Goal: Task Accomplishment & Management: Use online tool/utility

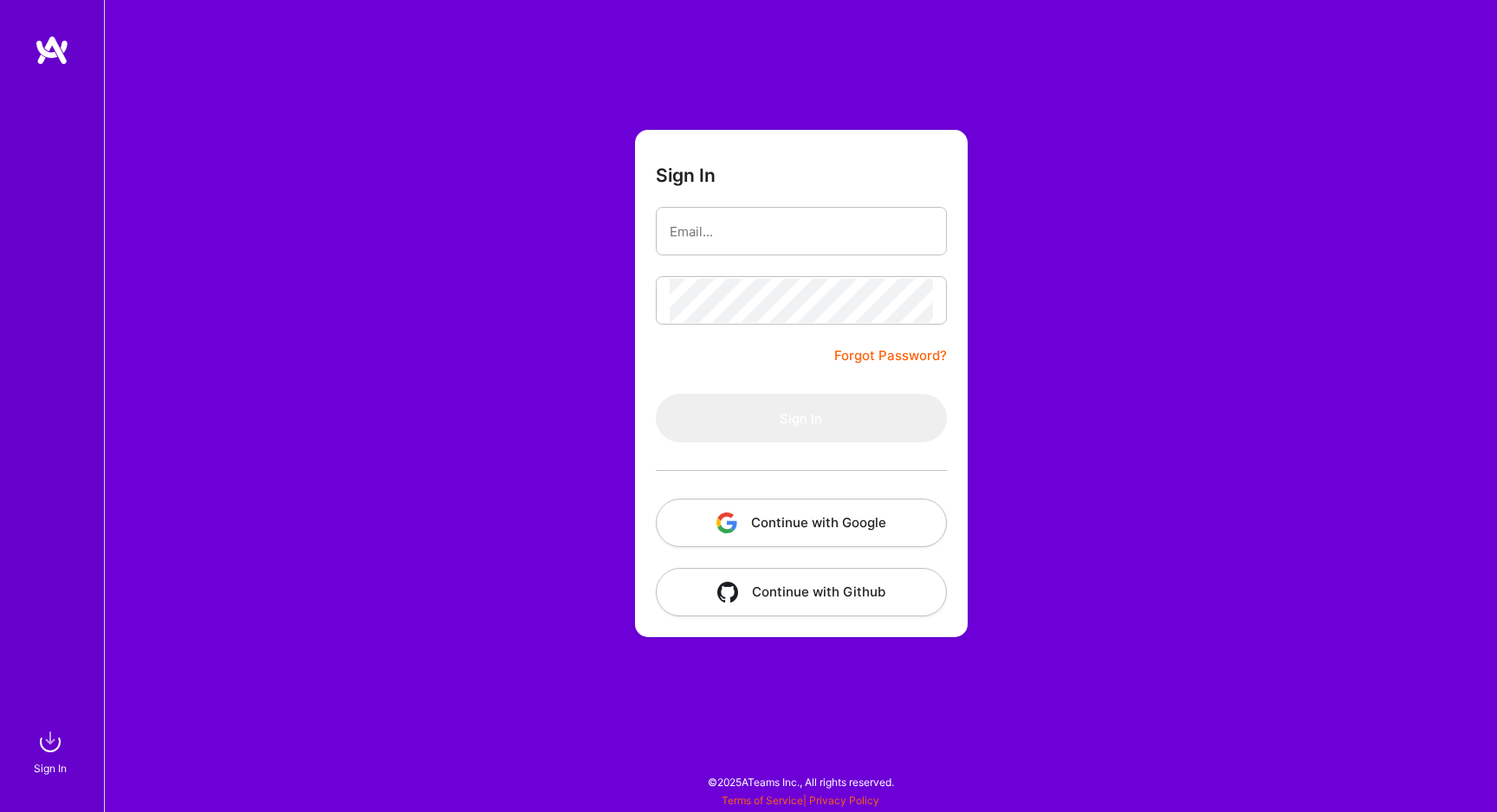
click at [743, 230] on input "email" at bounding box center [802, 231] width 264 height 44
click at [725, 238] on input "[EMAIL_ADDRESS][DOMAIN_NAME]" at bounding box center [802, 231] width 264 height 44
type input "[EMAIL_ADDRESS][DOMAIN_NAME]"
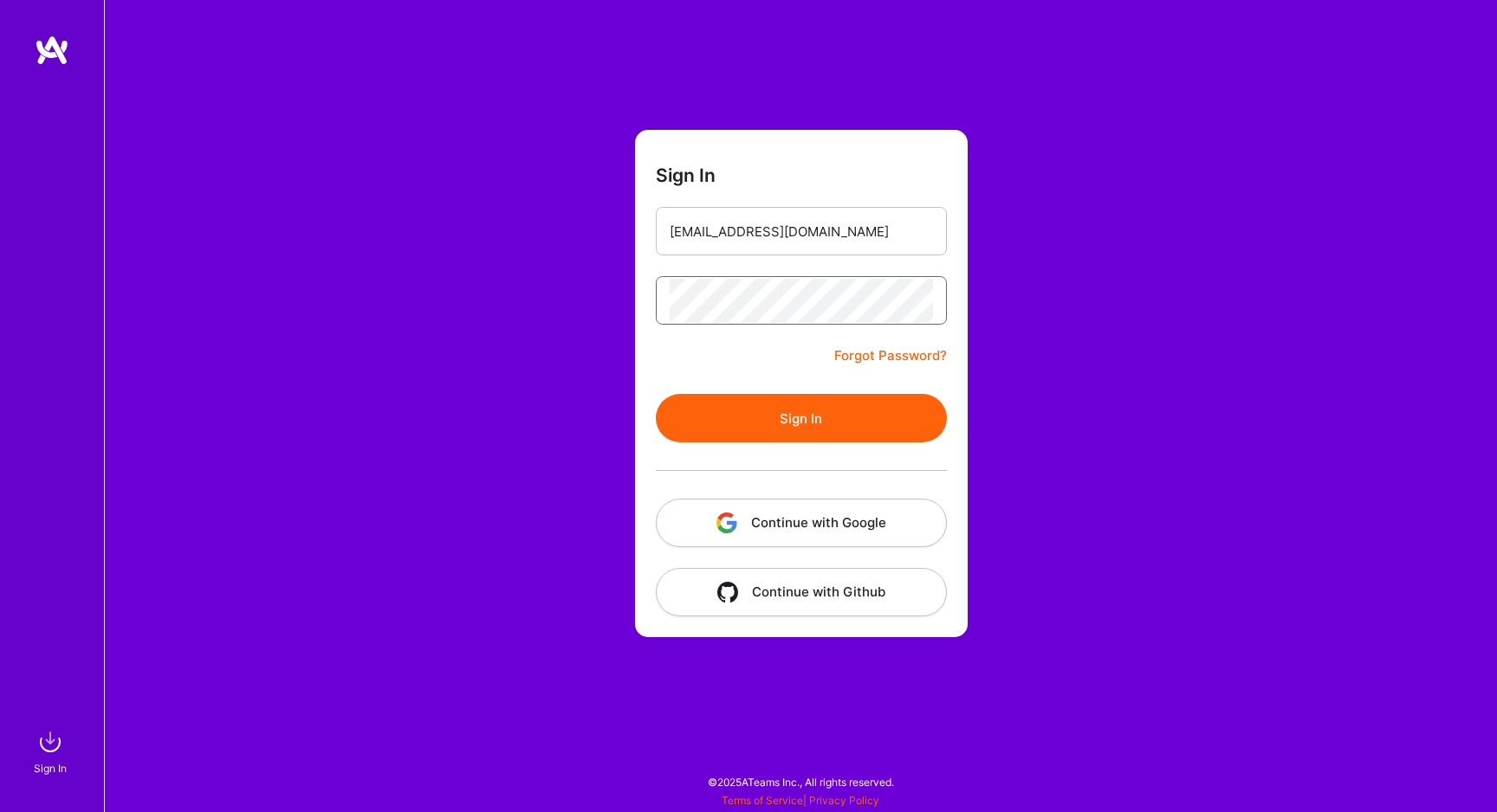
click at [656, 394] on button "Sign In" at bounding box center [802, 419] width 291 height 49
click at [811, 231] on input "[EMAIL_ADDRESS][DOMAIN_NAME]" at bounding box center [802, 231] width 264 height 44
click at [656, 394] on button "Sign In" at bounding box center [802, 419] width 291 height 49
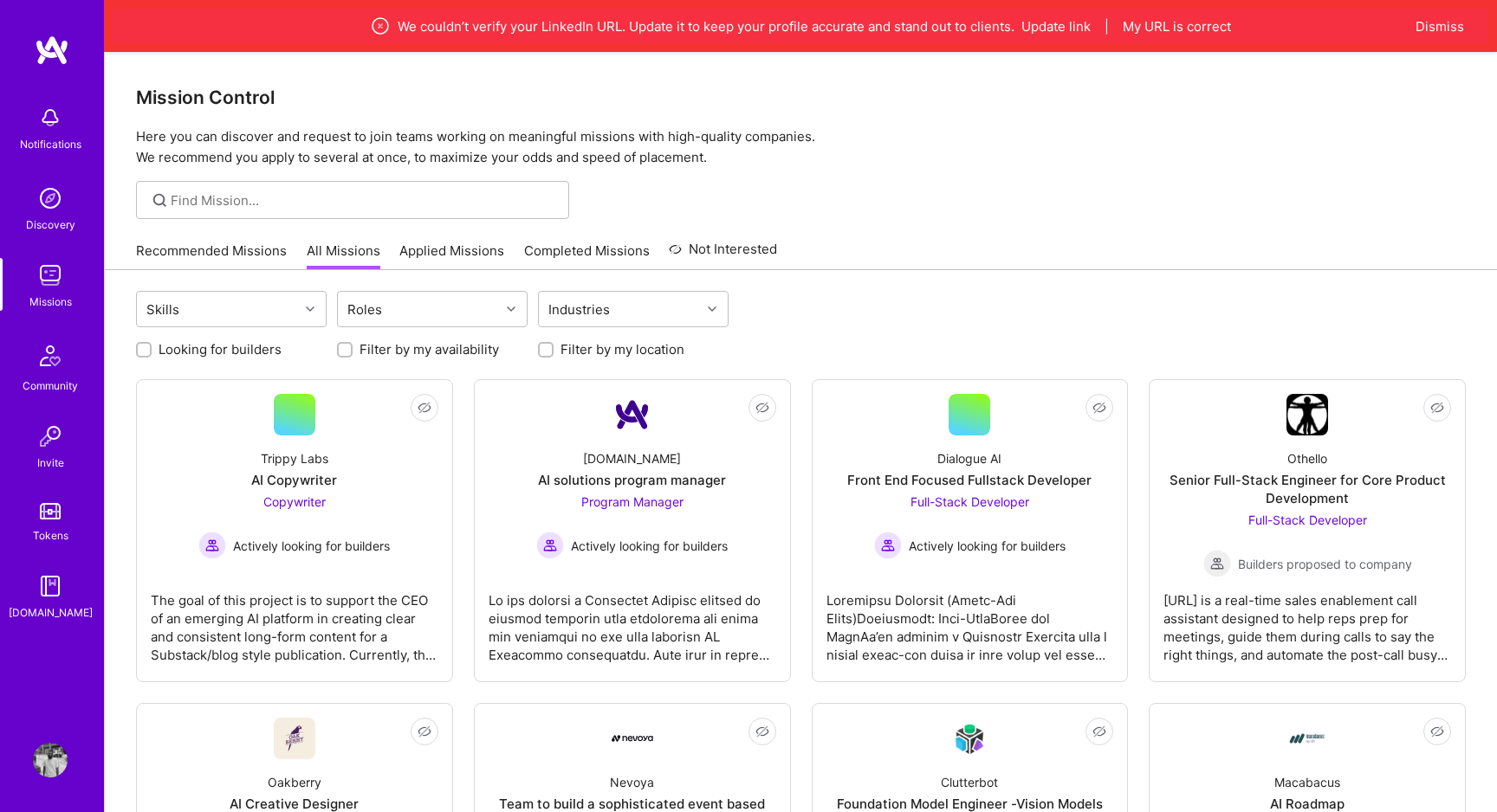
click at [544, 356] on div at bounding box center [546, 349] width 16 height 16
click at [546, 349] on input "Filter by my location" at bounding box center [548, 350] width 12 height 12
checkbox input "true"
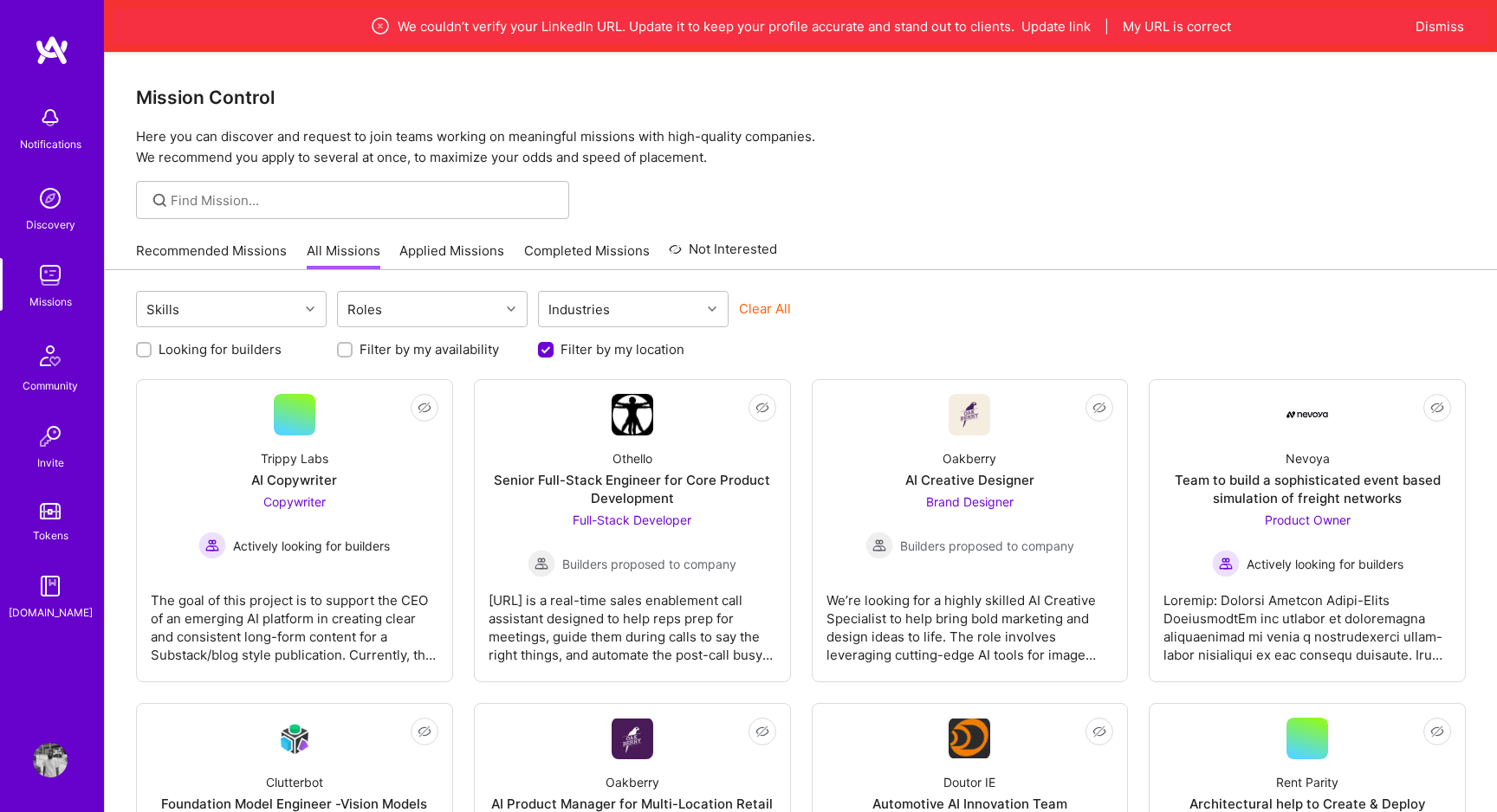
click at [456, 352] on label "Filter by my availability" at bounding box center [429, 349] width 140 height 19
click at [353, 352] on input "Filter by my availability" at bounding box center [347, 350] width 12 height 12
checkbox input "true"
click at [252, 352] on label "Looking for builders" at bounding box center [220, 349] width 123 height 19
click at [151, 352] on input "Looking for builders" at bounding box center [146, 350] width 12 height 12
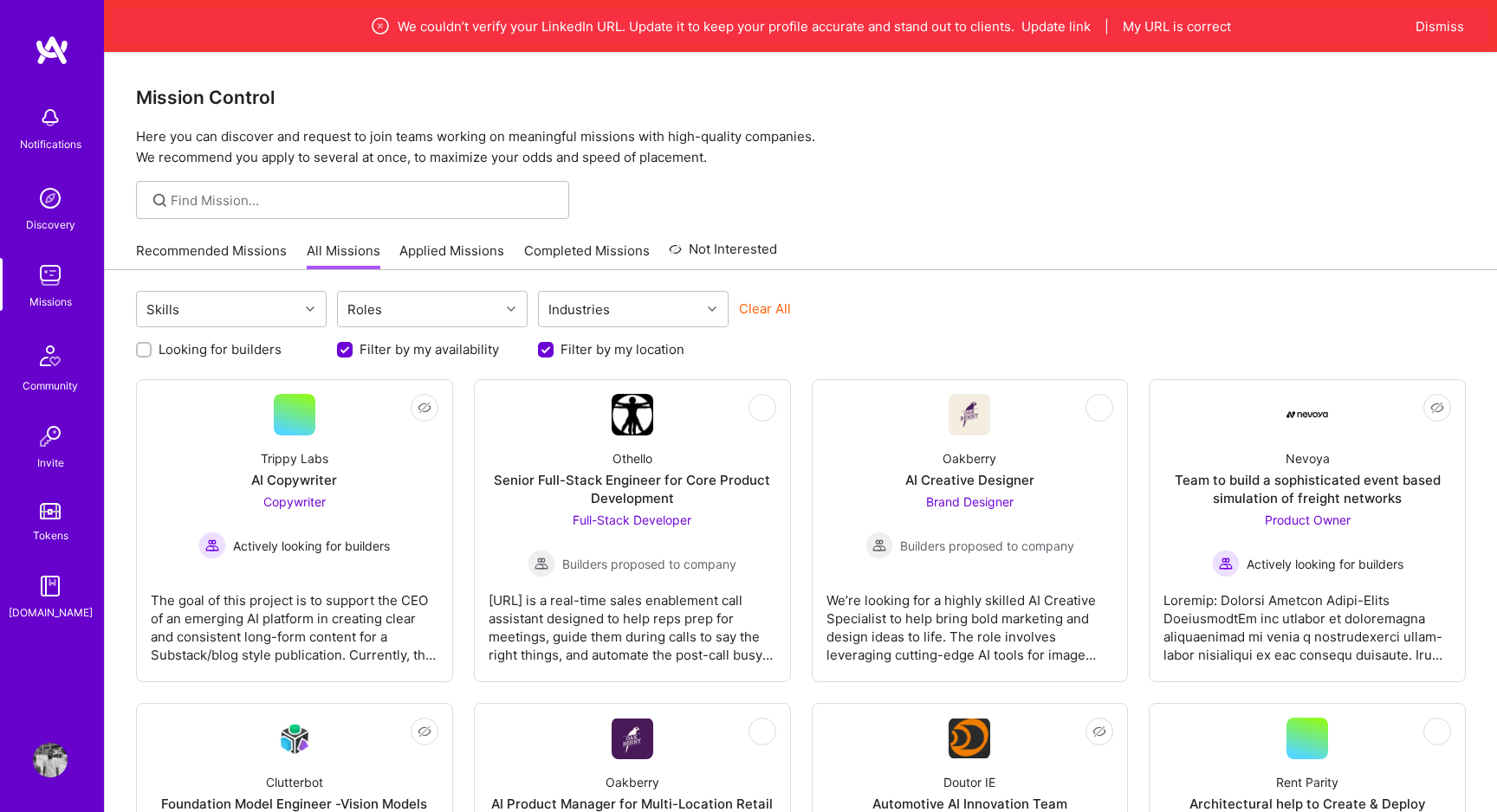
checkbox input "true"
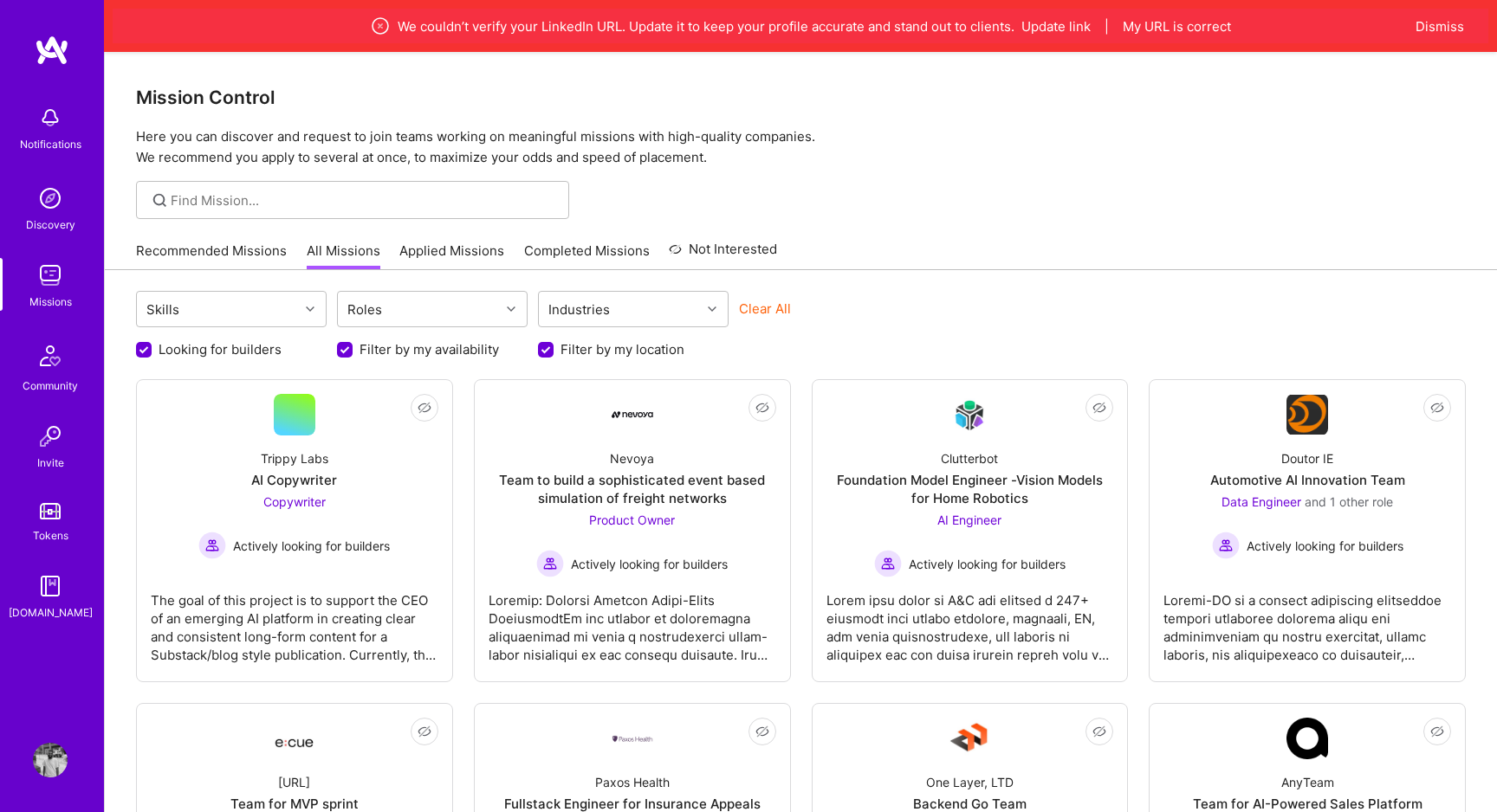
click at [398, 342] on label "Filter by my availability" at bounding box center [429, 349] width 140 height 19
click at [354, 343] on input "Filter by my availability" at bounding box center [347, 350] width 16 height 16
checkbox input "false"
click at [182, 348] on label "Looking for builders" at bounding box center [220, 349] width 123 height 19
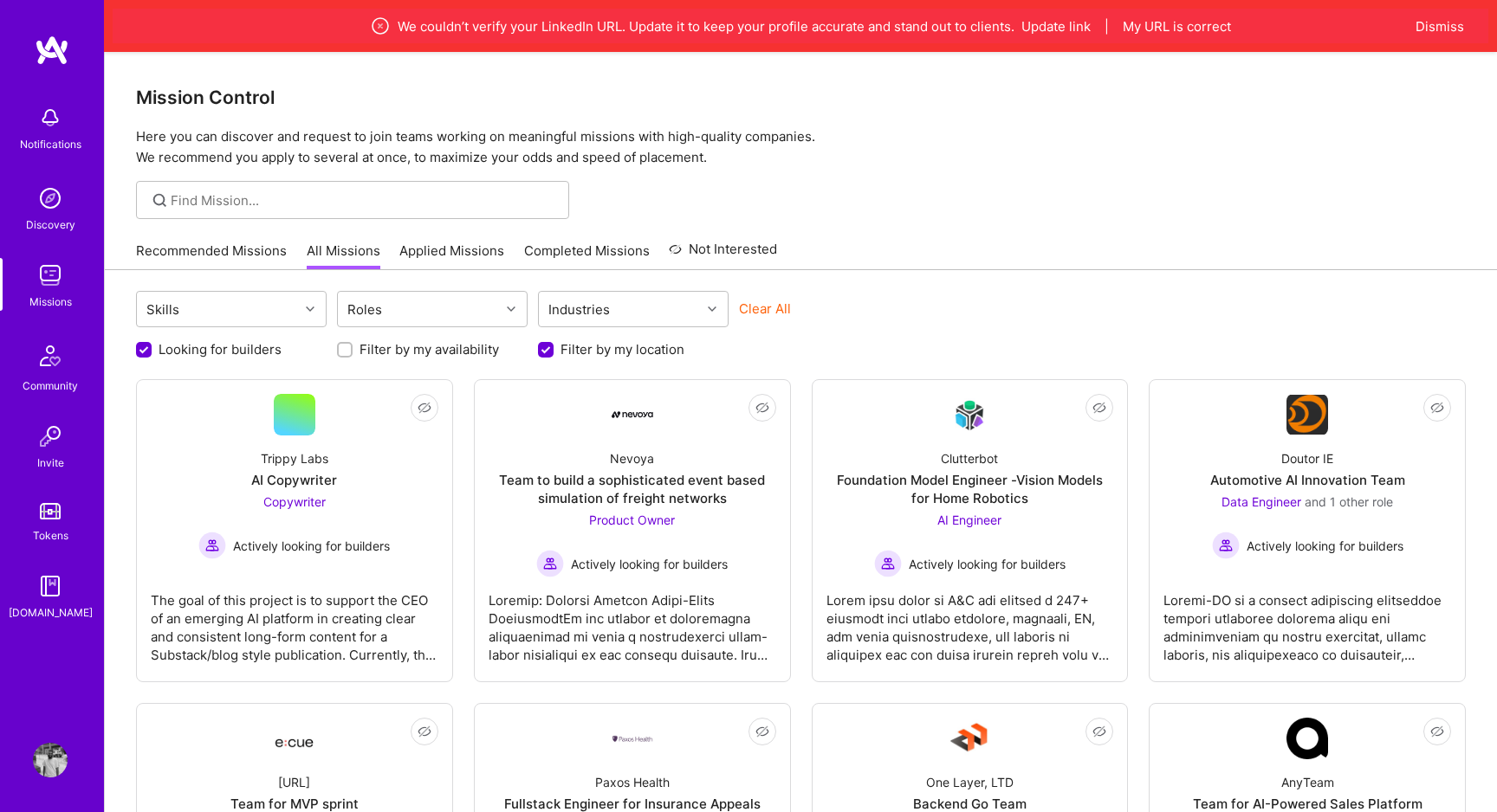
click at [153, 348] on input "Looking for builders" at bounding box center [146, 350] width 16 height 16
checkbox input "false"
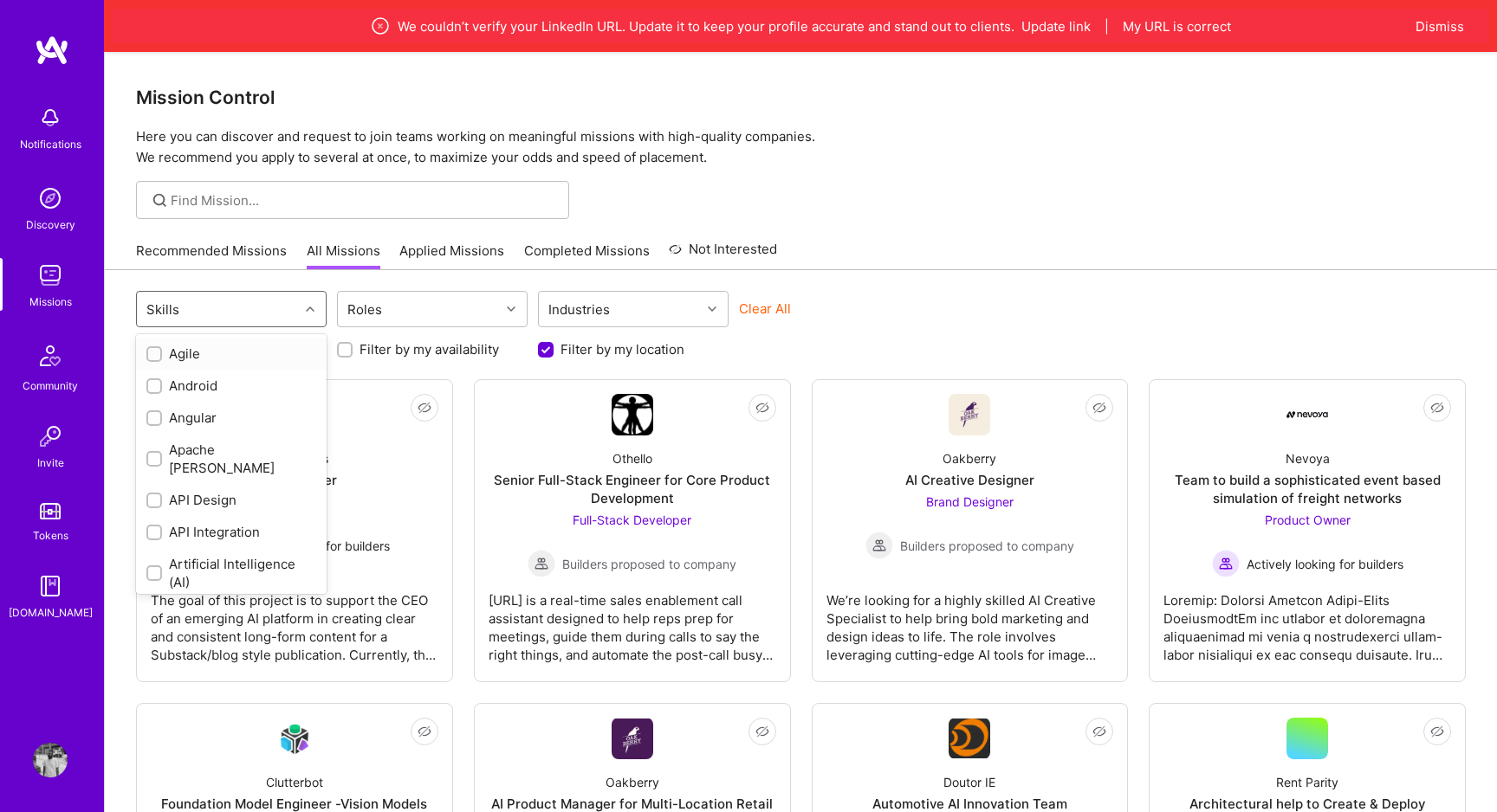
click at [303, 317] on div at bounding box center [312, 308] width 27 height 22
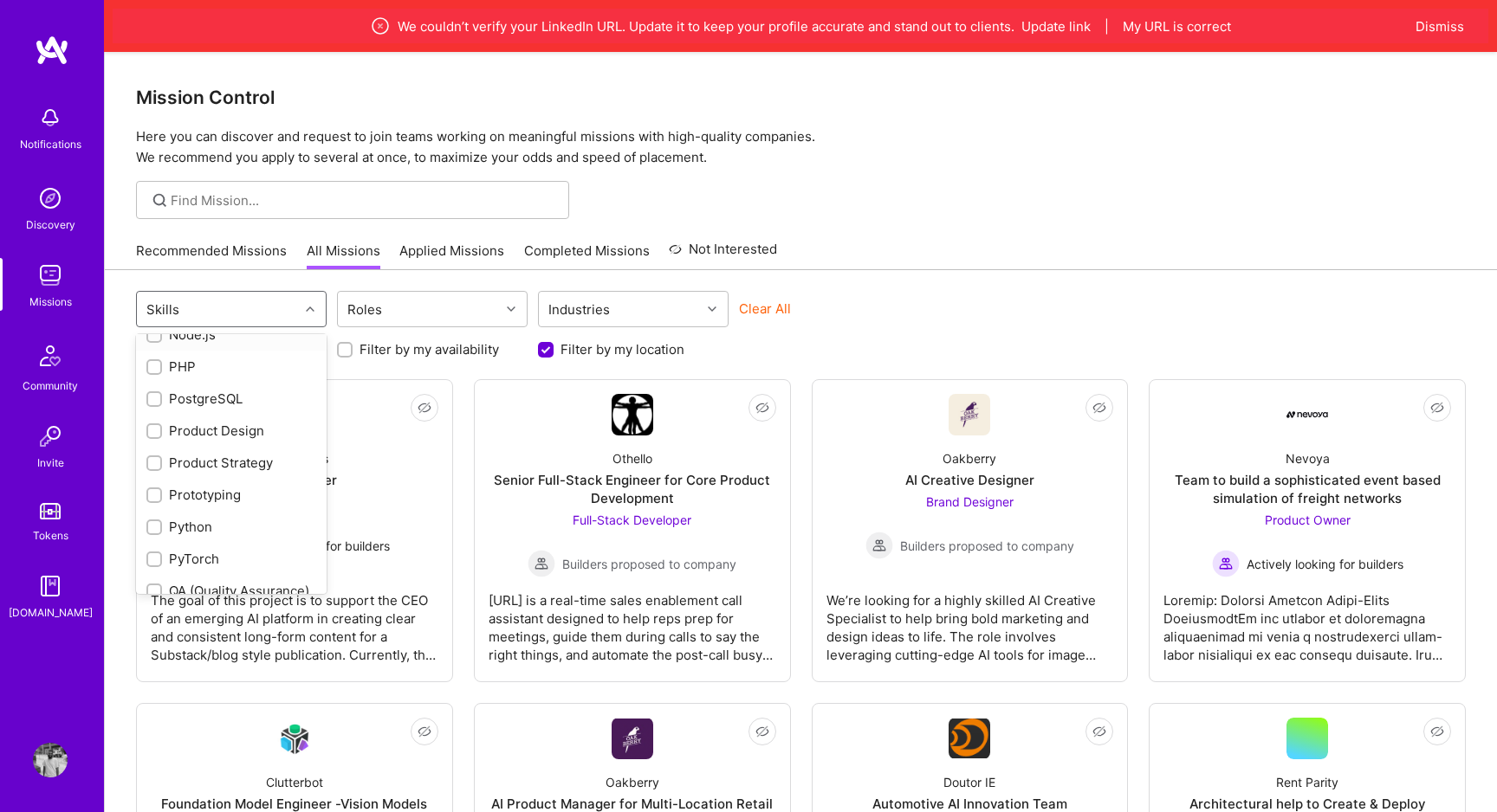
scroll to position [1435, 0]
click at [268, 420] on div "Product Design" at bounding box center [231, 428] width 170 height 19
checkbox input "true"
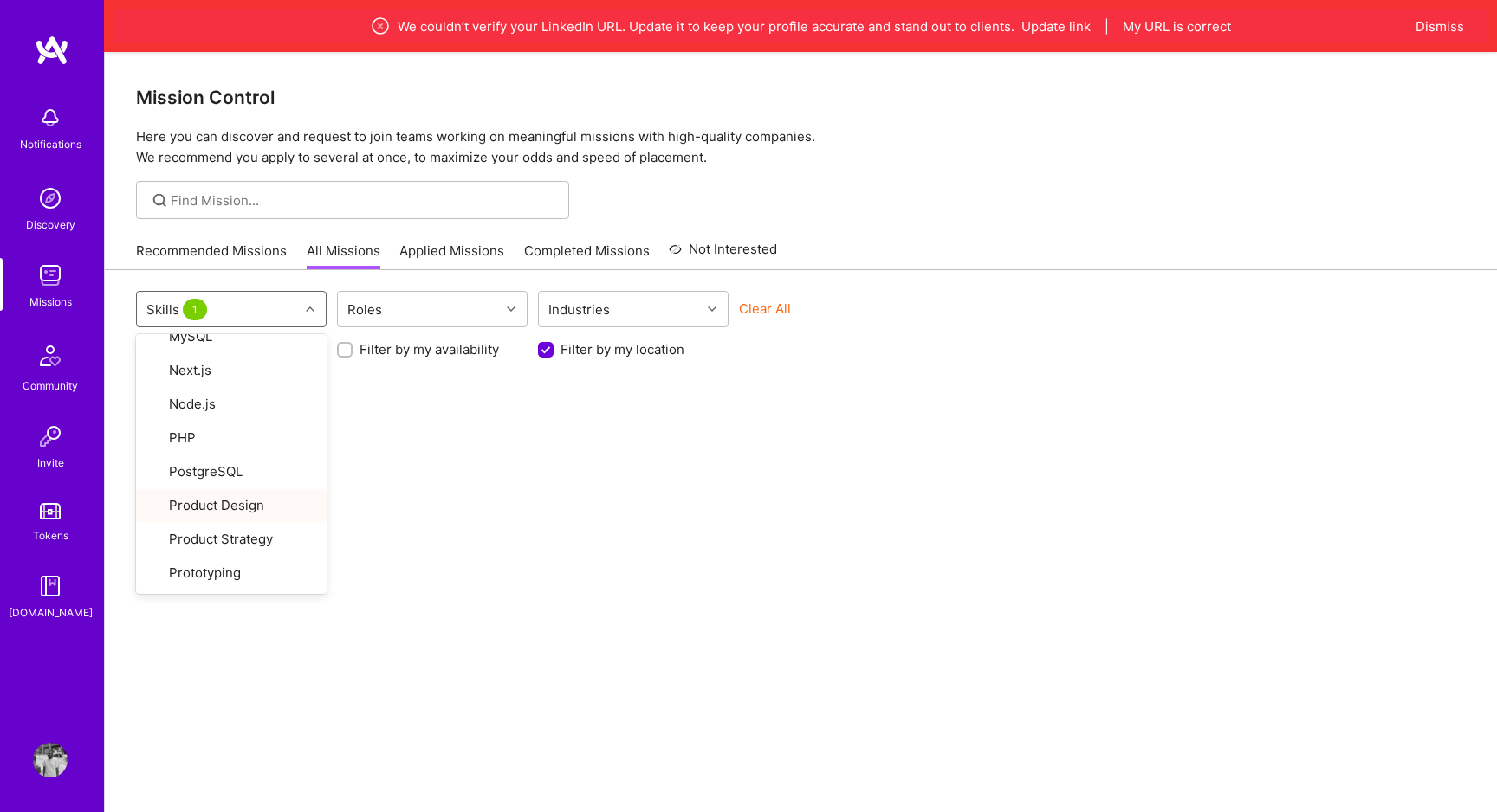
click at [557, 349] on div "Filter by my location" at bounding box center [633, 349] width 190 height 19
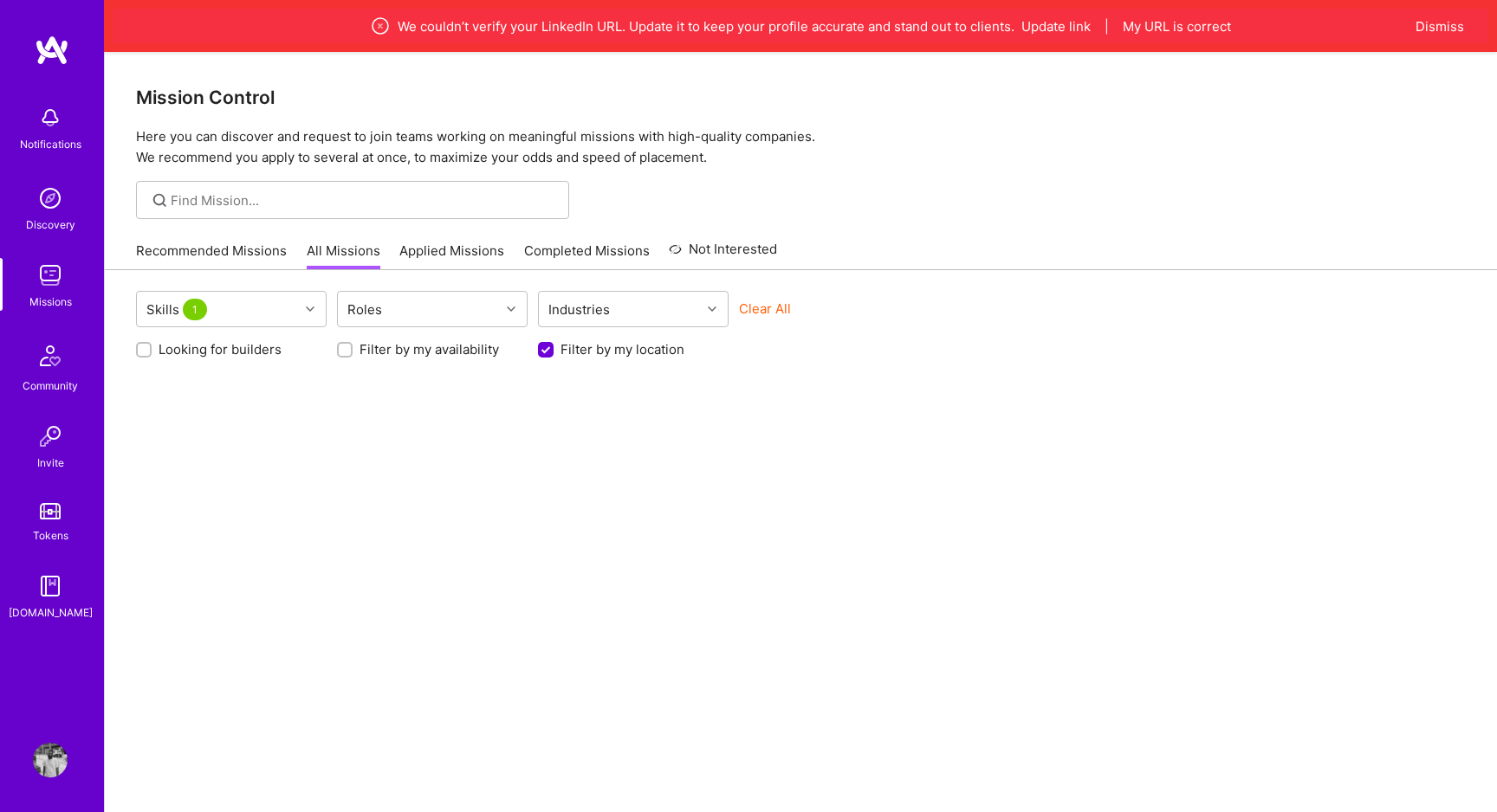
click at [545, 351] on input "Filter by my location" at bounding box center [548, 350] width 16 height 16
checkbox input "false"
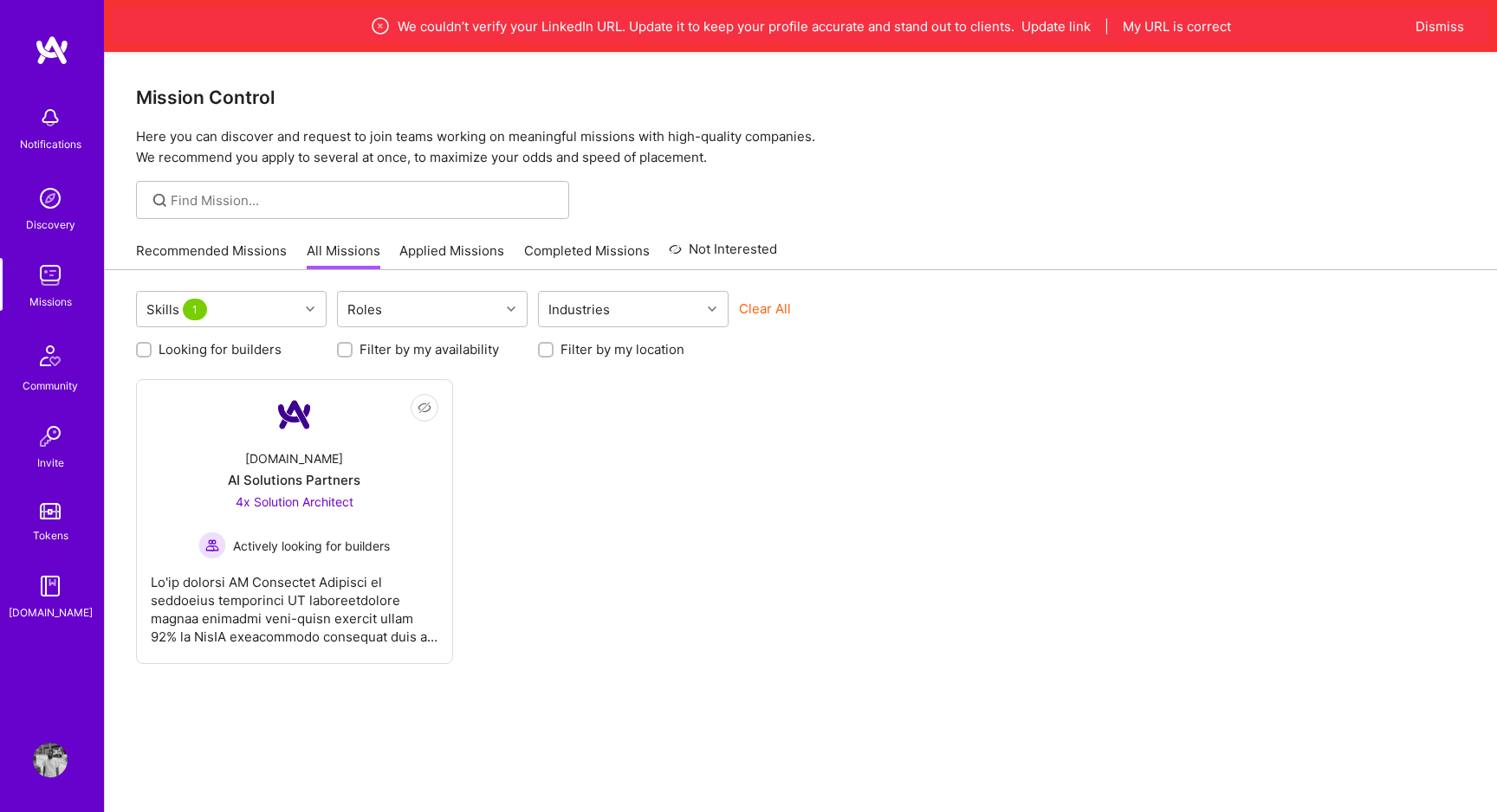
click at [208, 340] on div "Looking for builders Filter by my availability Filter by my location" at bounding box center [801, 345] width 1330 height 27
click at [208, 353] on label "Looking for builders" at bounding box center [220, 349] width 123 height 19
click at [151, 353] on input "Looking for builders" at bounding box center [146, 349] width 12 height 12
click at [208, 353] on label "Looking for builders" at bounding box center [220, 349] width 123 height 19
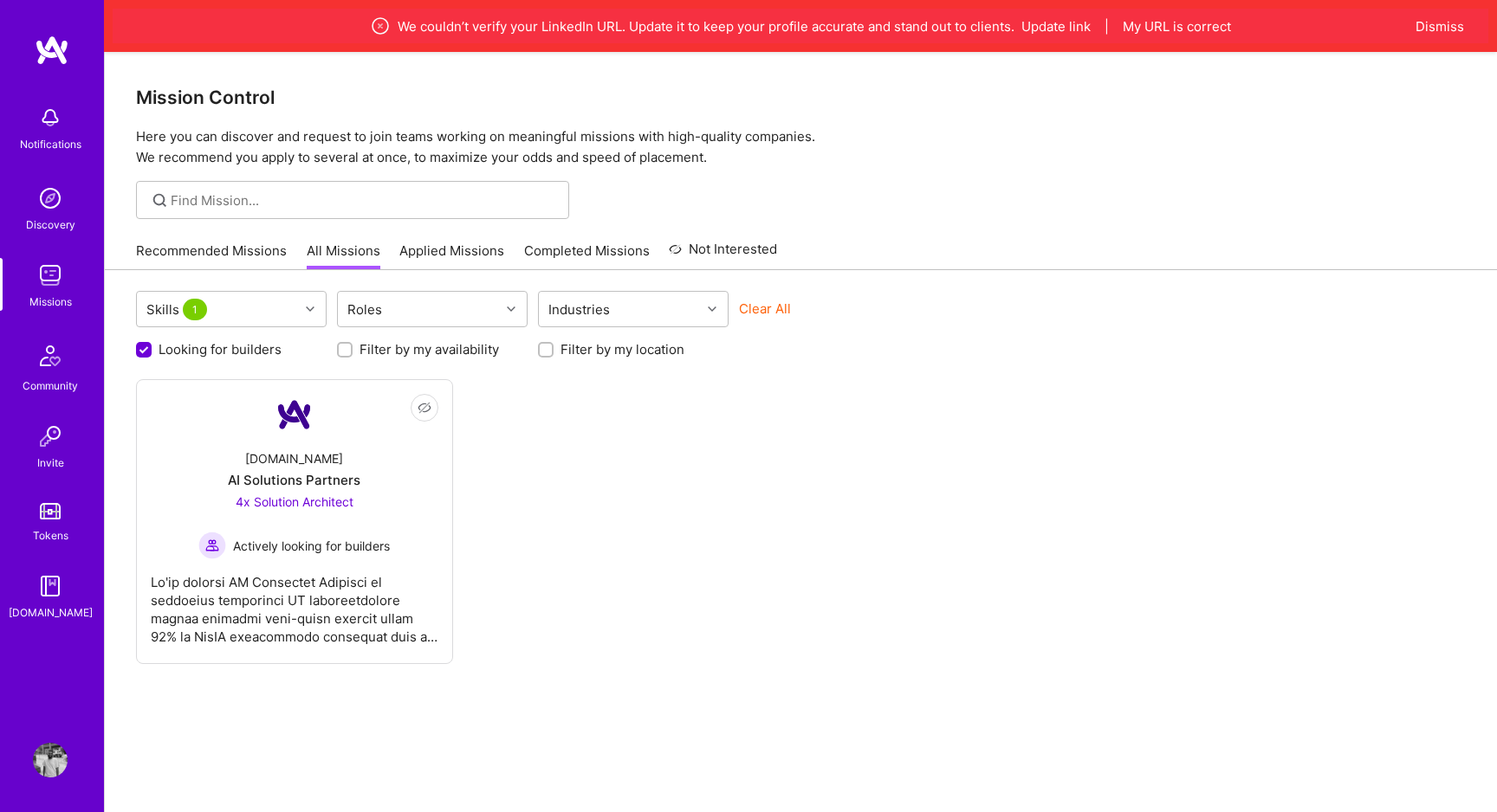
click at [153, 353] on input "Looking for builders" at bounding box center [146, 350] width 16 height 16
checkbox input "false"
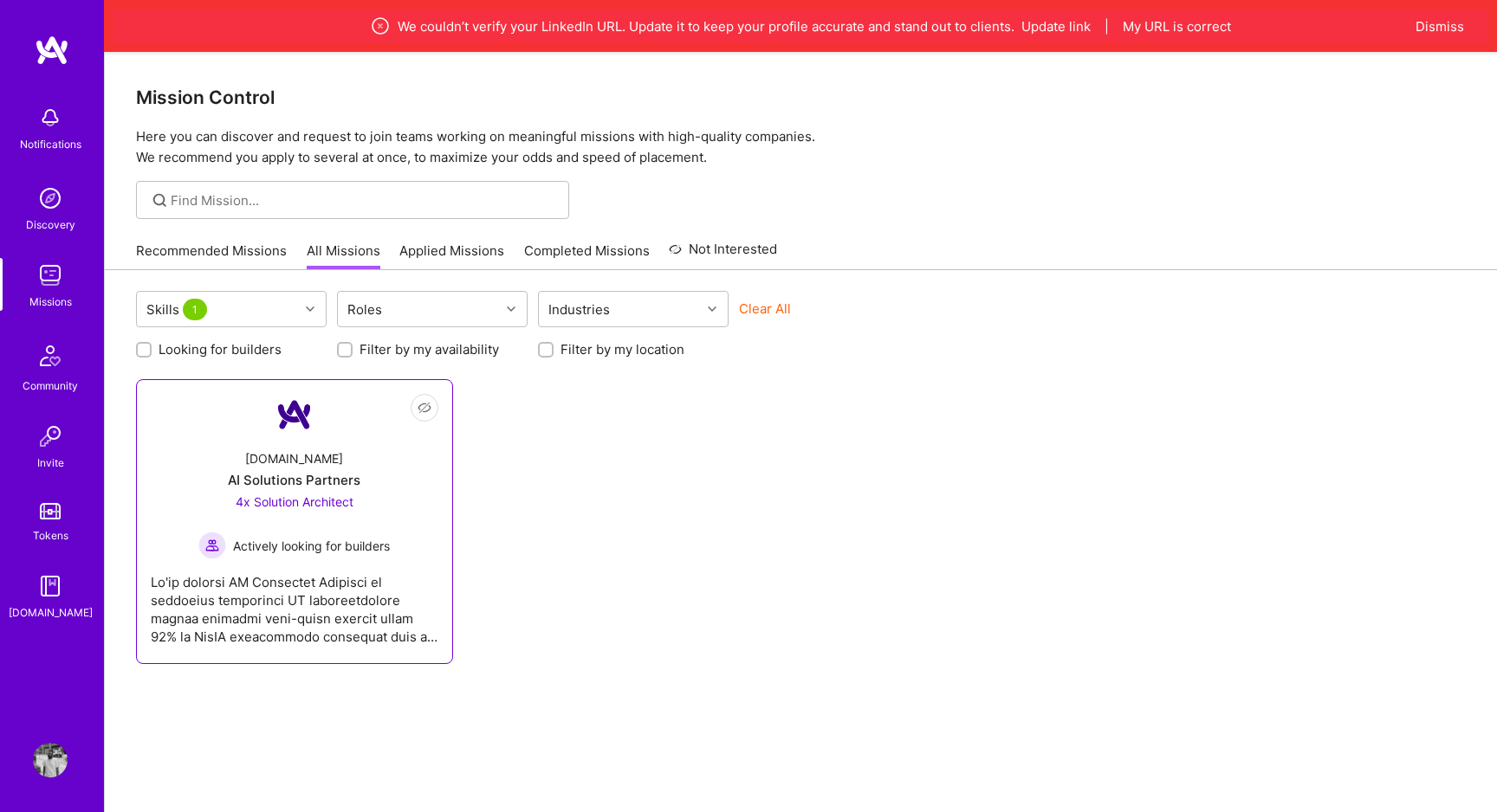
click at [273, 411] on img at bounding box center [294, 415] width 42 height 42
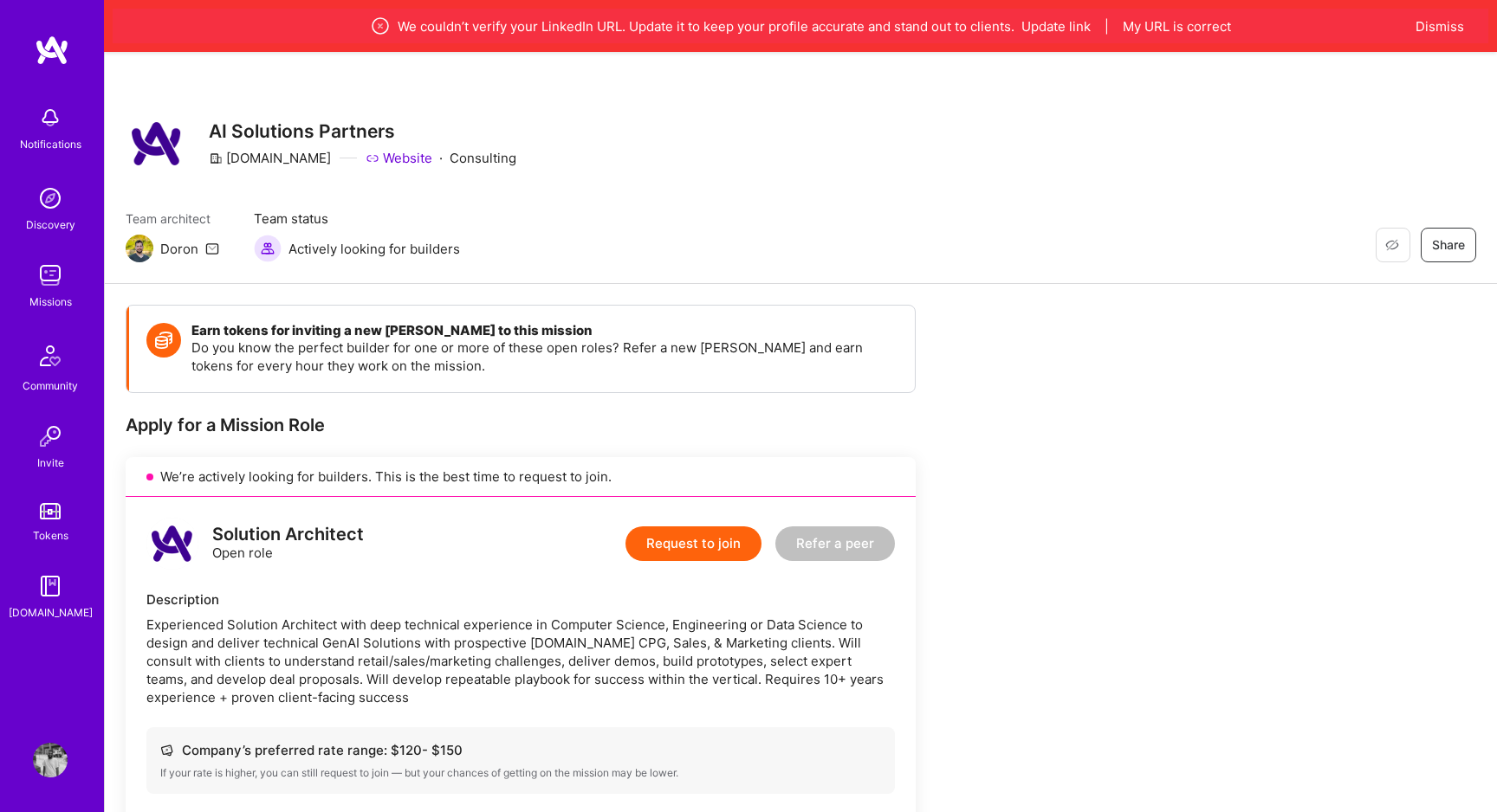
click at [65, 297] on div "Missions" at bounding box center [50, 302] width 42 height 19
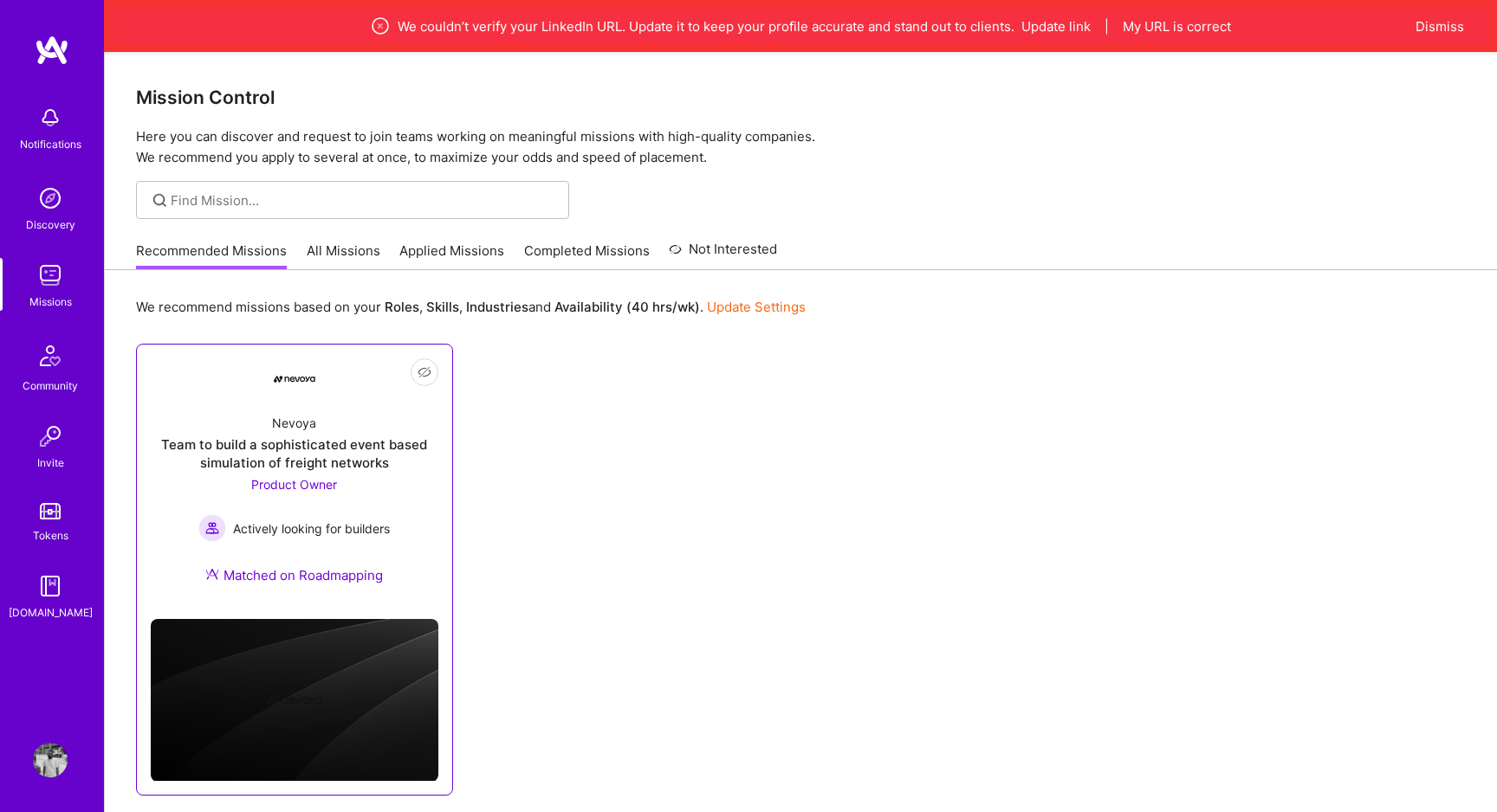
click at [303, 491] on span "Product Owner" at bounding box center [294, 484] width 86 height 15
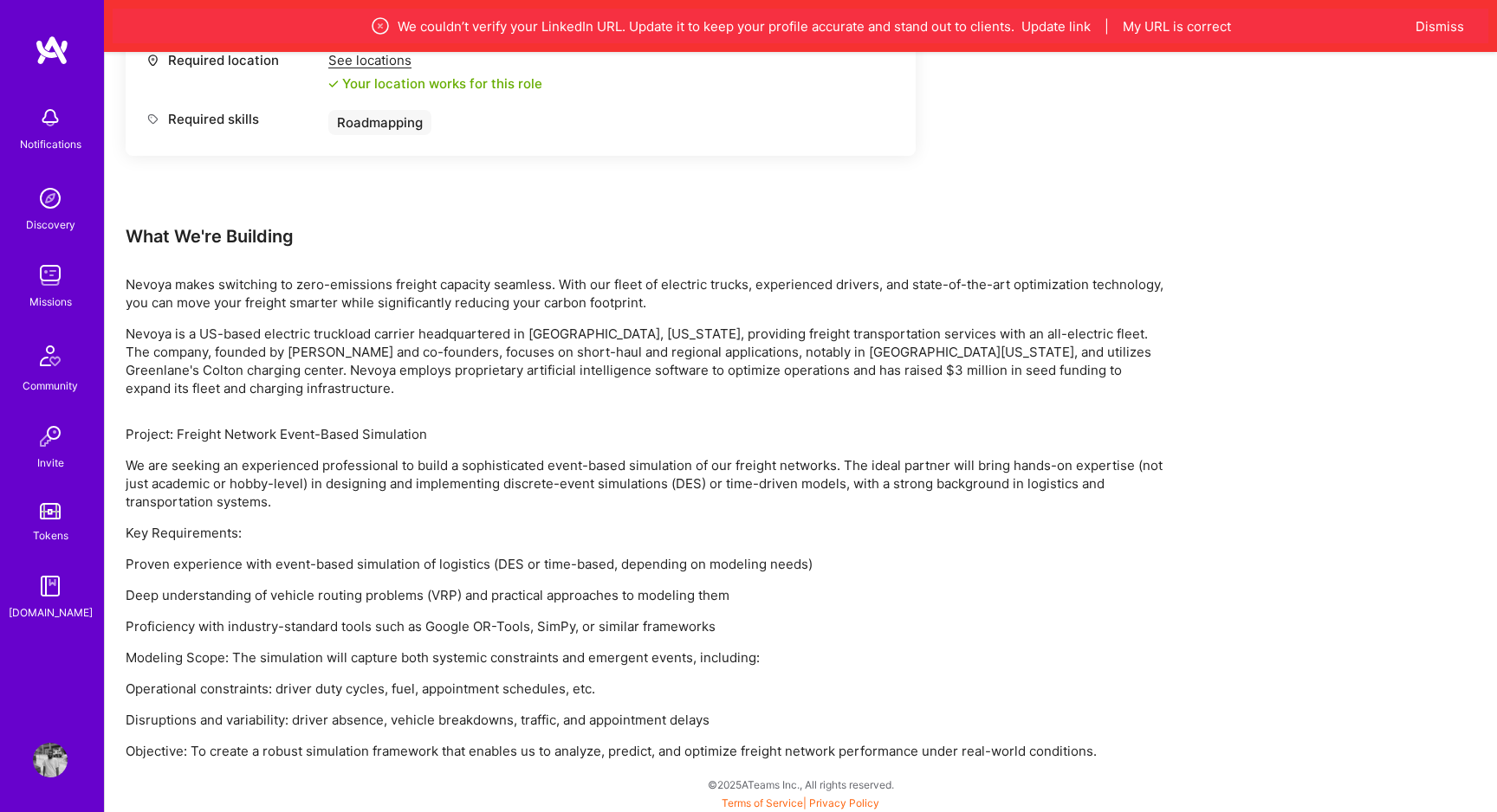
scroll to position [918, 0]
click at [446, 733] on div "Project: Freight Network Event-Based Simulation We are seeking an experienced p…" at bounding box center [645, 589] width 1040 height 335
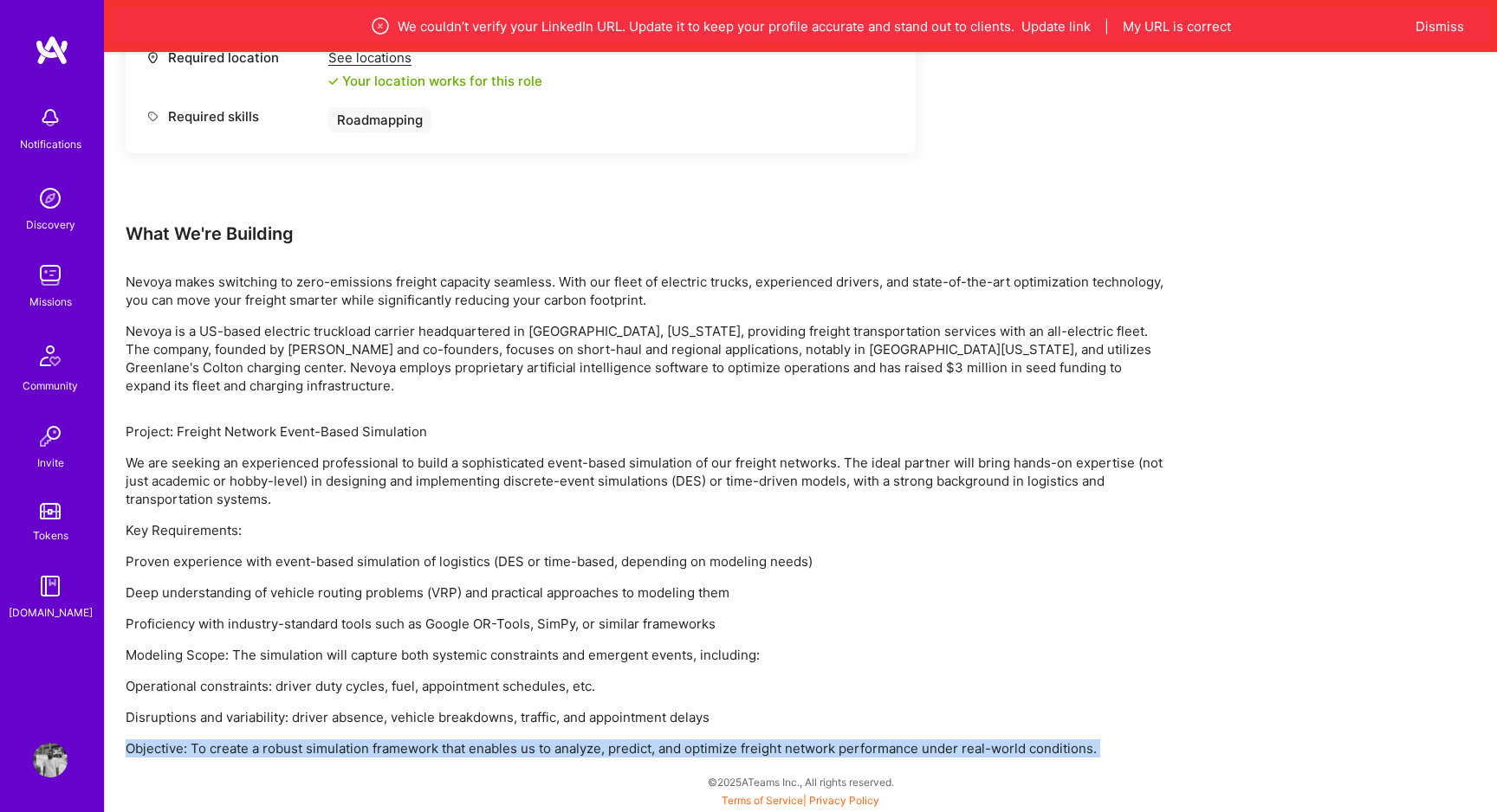
click at [446, 733] on div "Project: Freight Network Event-Based Simulation We are seeking an experienced p…" at bounding box center [645, 589] width 1040 height 335
